Goal: Navigation & Orientation: Find specific page/section

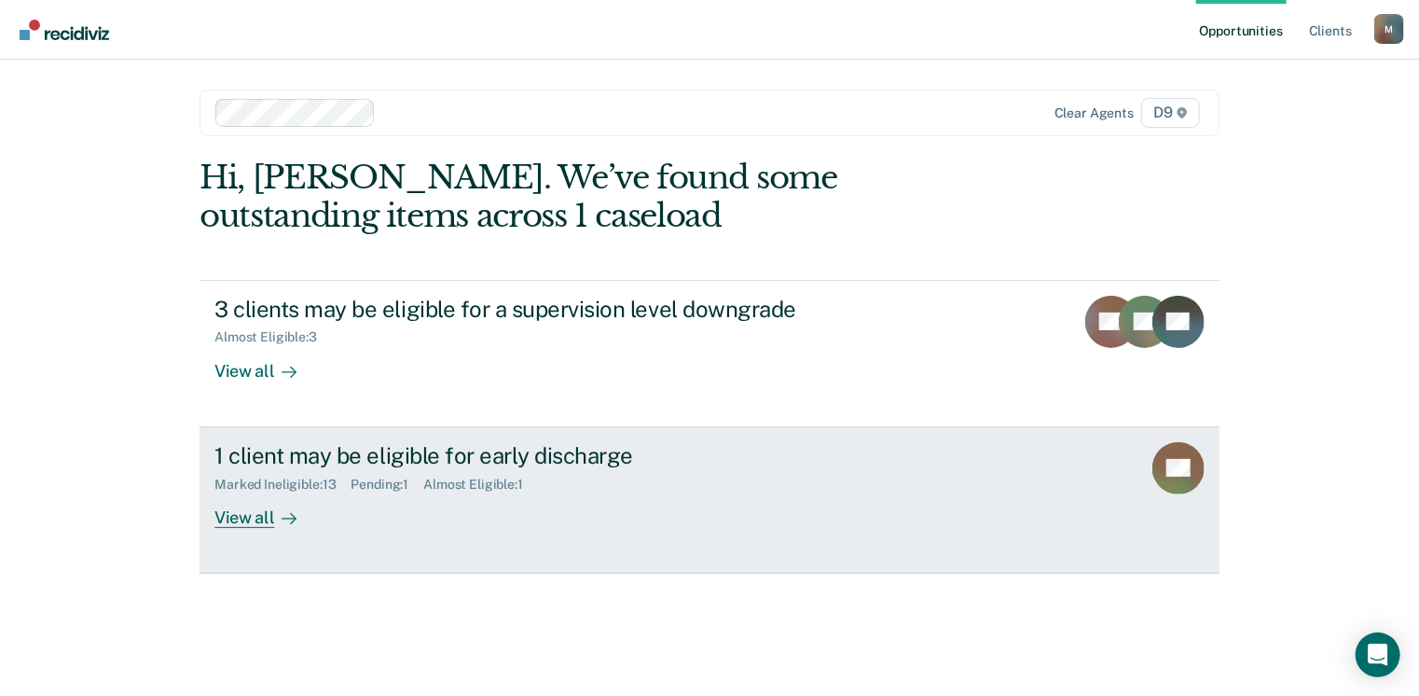
click at [257, 514] on div "View all" at bounding box center [266, 509] width 104 height 36
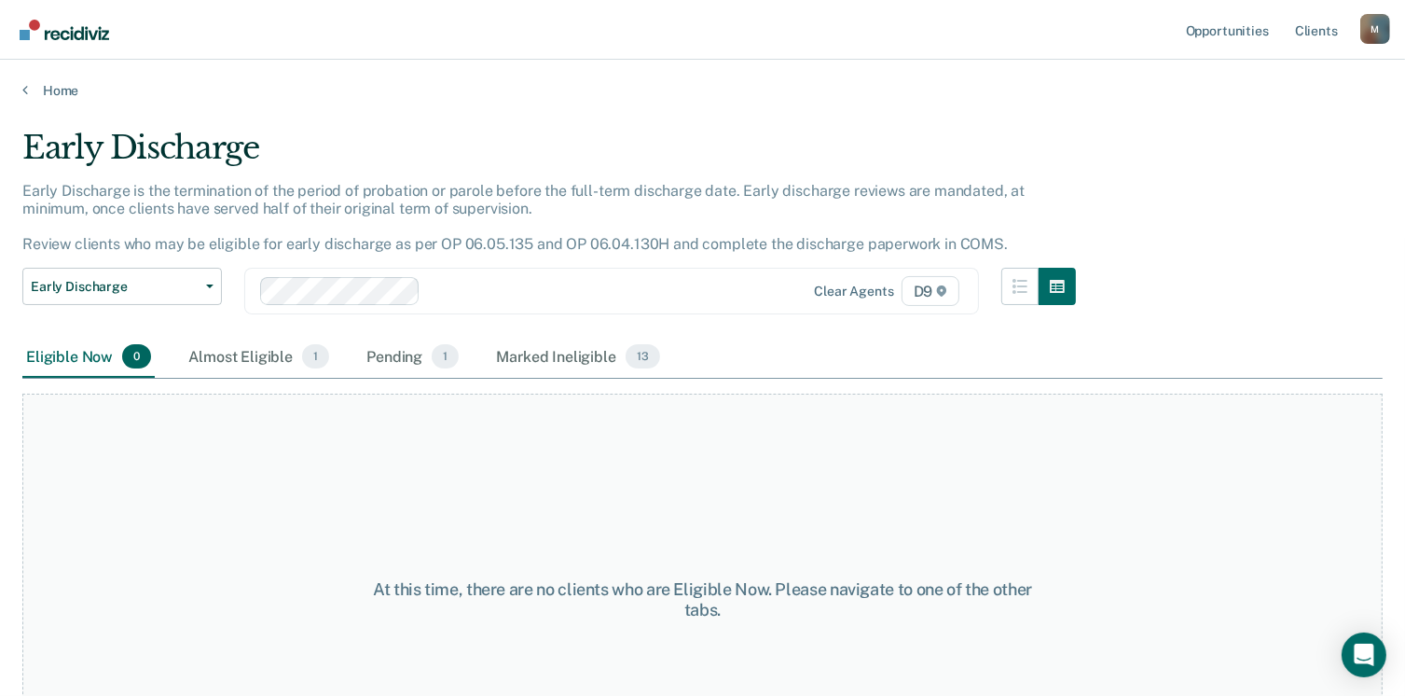
click at [60, 102] on main "Early Discharge Early Discharge is the termination of the period of probation o…" at bounding box center [702, 394] width 1405 height 591
click at [56, 92] on link "Home" at bounding box center [702, 90] width 1360 height 17
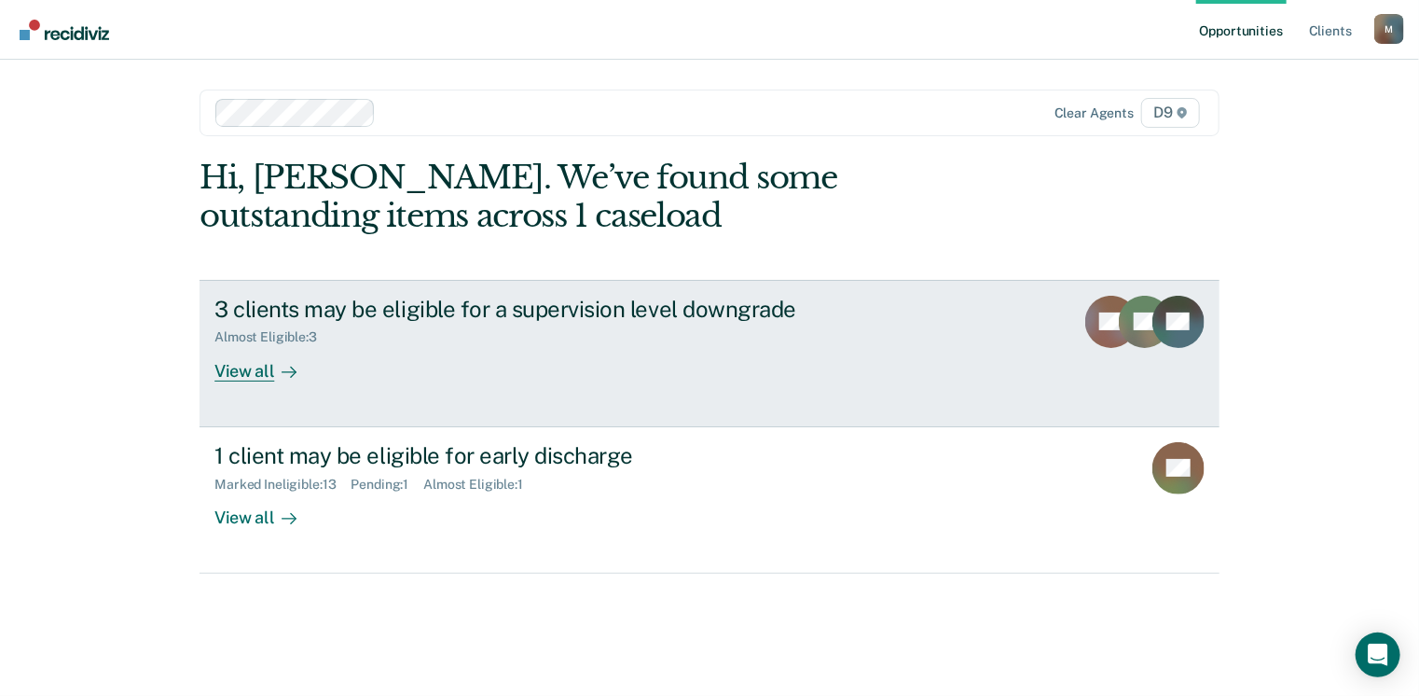
click at [255, 363] on div "View all" at bounding box center [266, 363] width 104 height 36
